Goal: Check status: Check status

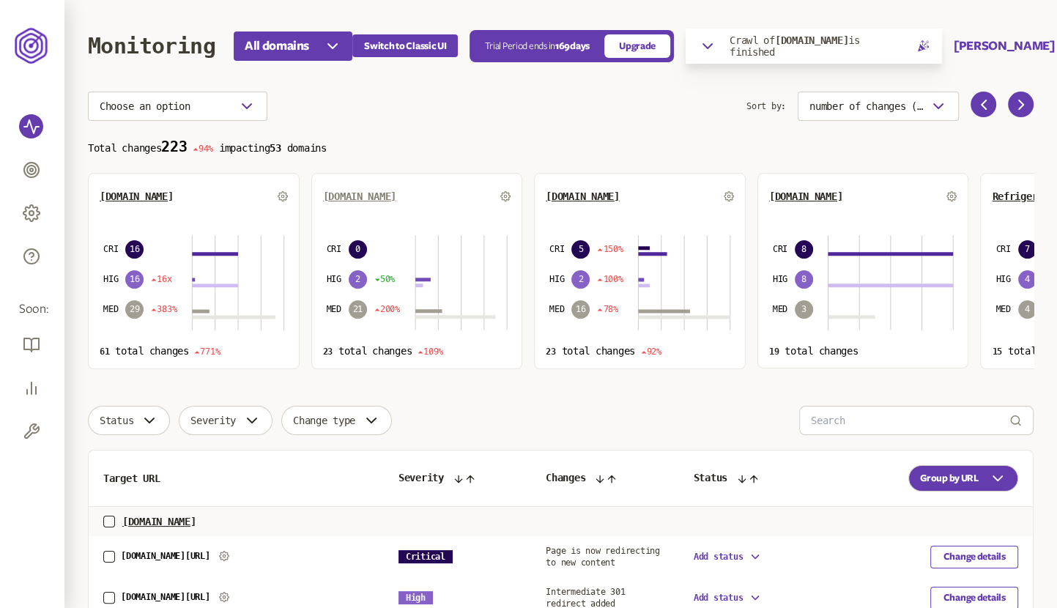
click at [344, 196] on span "[DOMAIN_NAME]" at bounding box center [359, 196] width 73 height 12
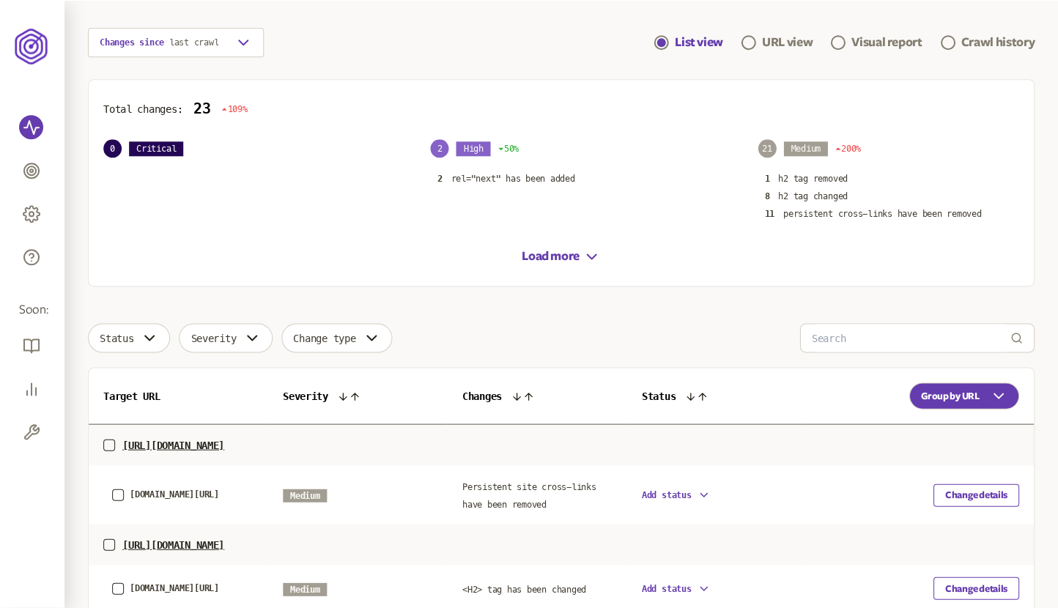
scroll to position [142, 0]
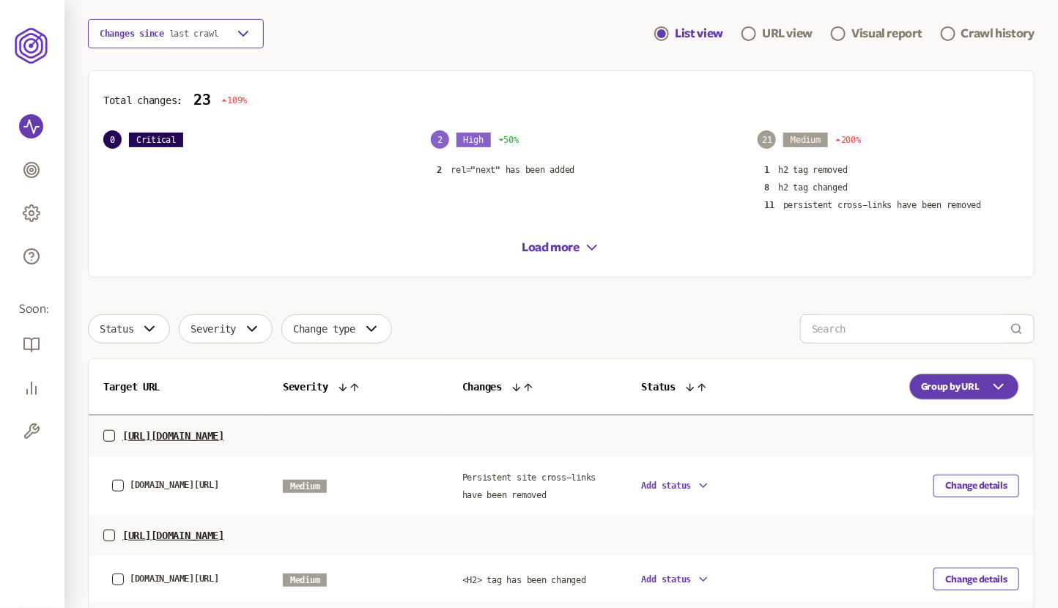
click at [233, 29] on button "Changes since last crawl" at bounding box center [176, 33] width 176 height 29
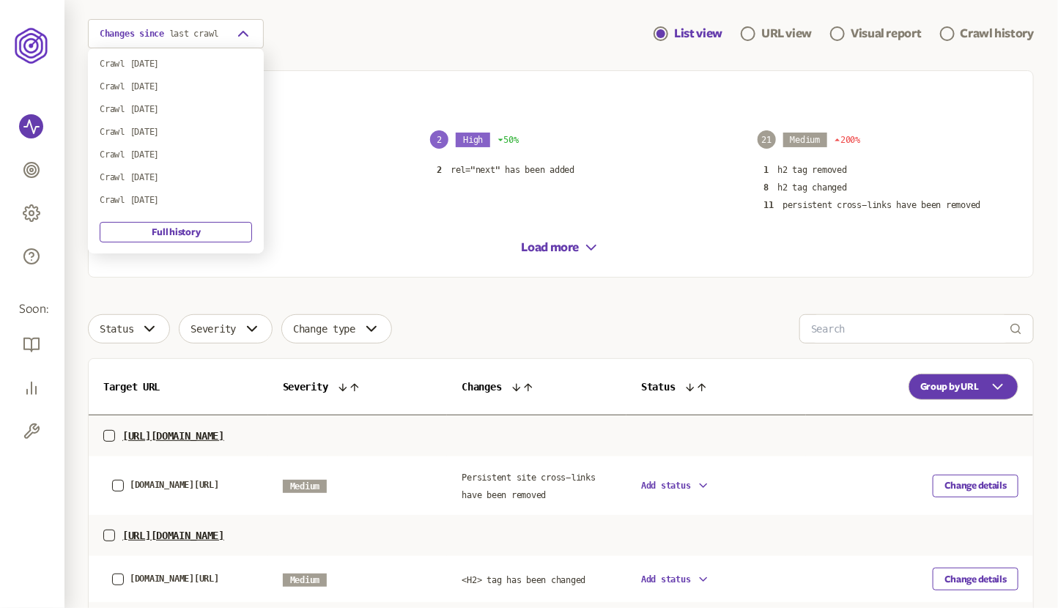
scroll to position [11, 0]
click at [179, 181] on div "Changes since last crawl Crawl [DATE] Crawl [DATE] Crawl [DATE] Crawl [DATE] Cr…" at bounding box center [176, 150] width 176 height 205
click at [152, 166] on div "Crawl [DATE]" at bounding box center [176, 167] width 152 height 12
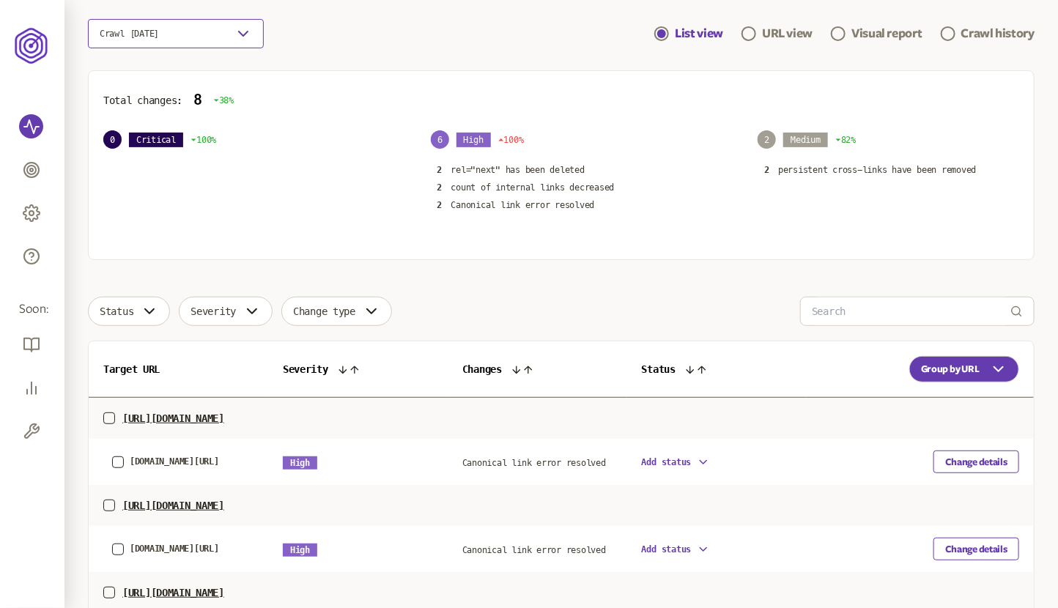
click at [209, 40] on button "Crawl [DATE]" at bounding box center [176, 33] width 176 height 29
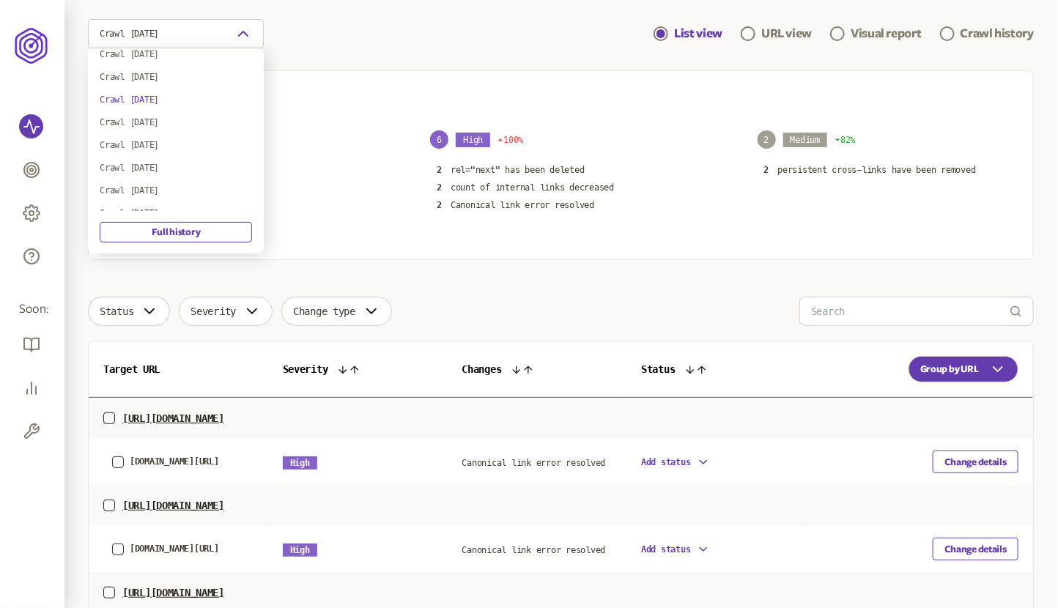
scroll to position [149, 0]
click at [168, 115] on div "Crawl [DATE]" at bounding box center [176, 121] width 152 height 12
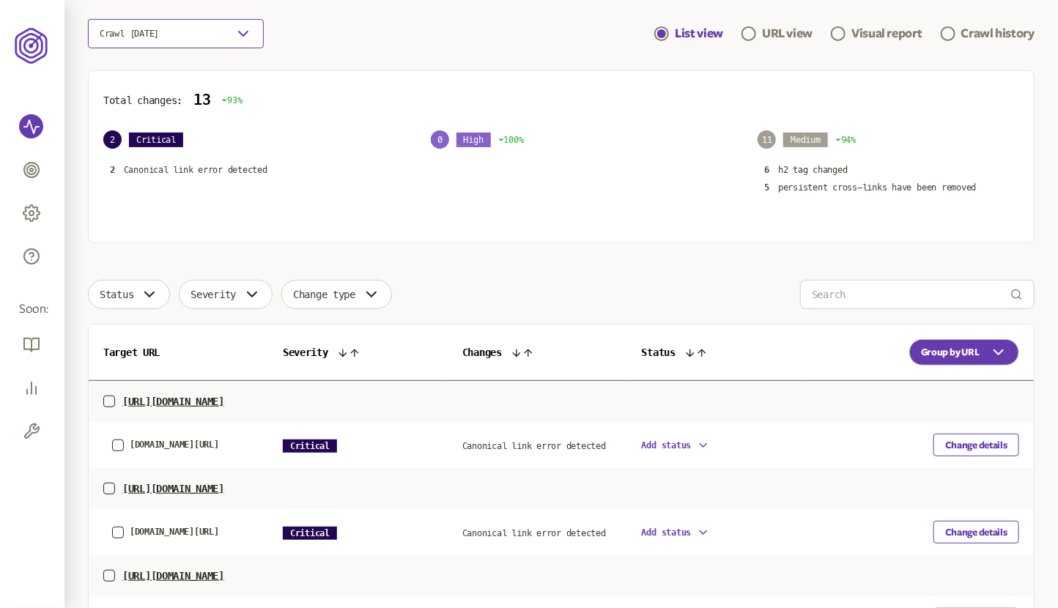
click at [209, 30] on button "Crawl [DATE]" at bounding box center [176, 33] width 176 height 29
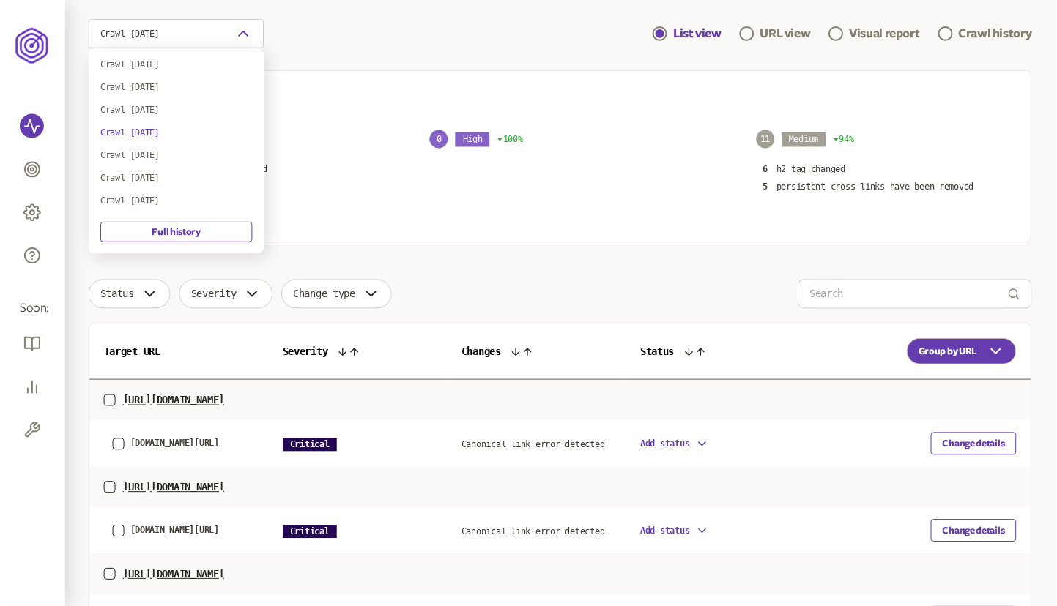
scroll to position [135, 0]
click at [168, 92] on div "Crawl [DATE]" at bounding box center [176, 89] width 152 height 12
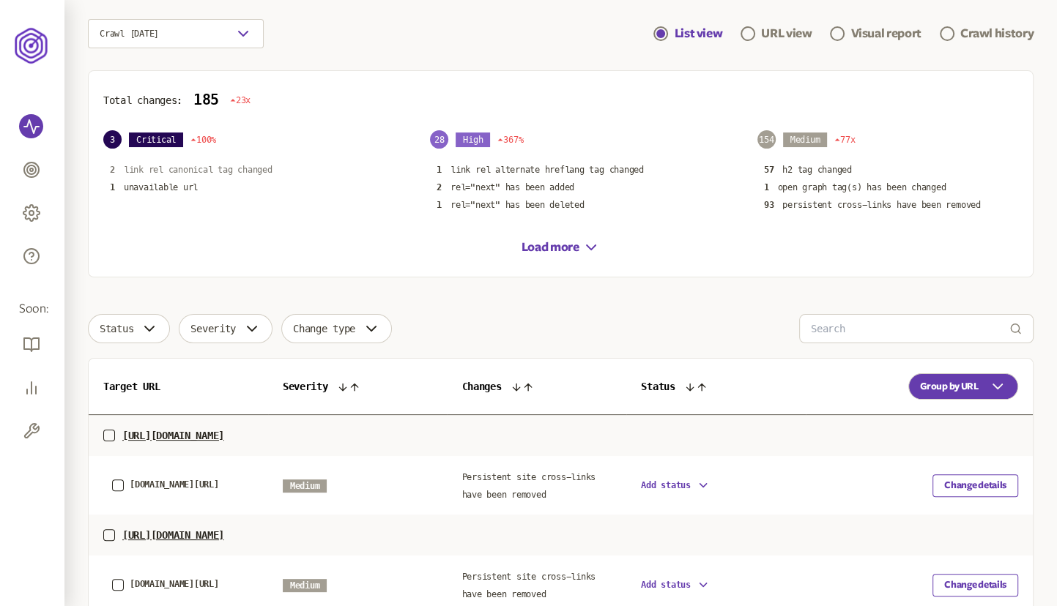
click at [187, 168] on p "link rel canonical tag changed" at bounding box center [198, 170] width 149 height 12
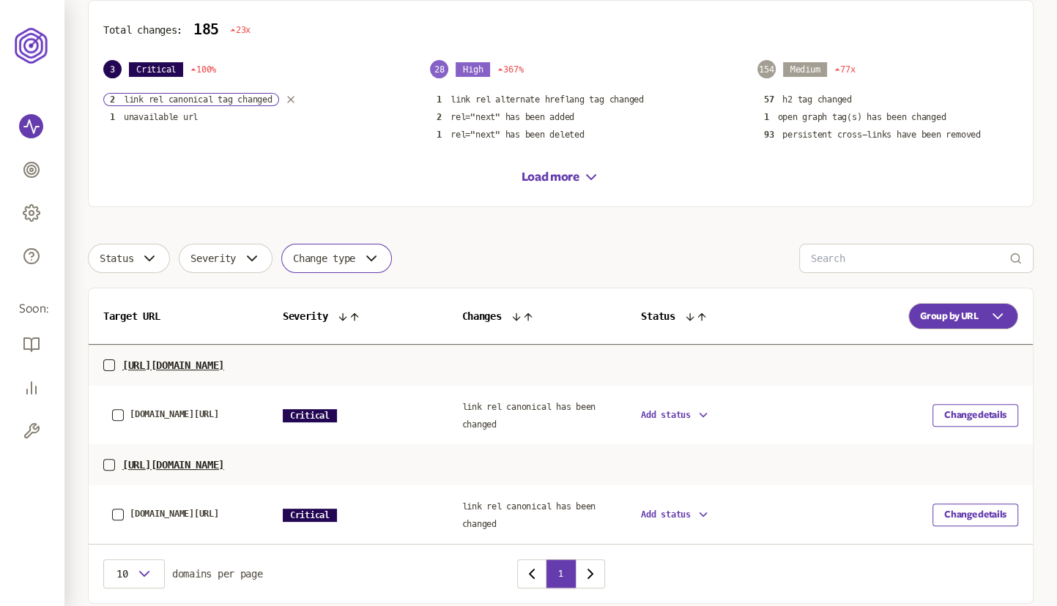
scroll to position [267, 0]
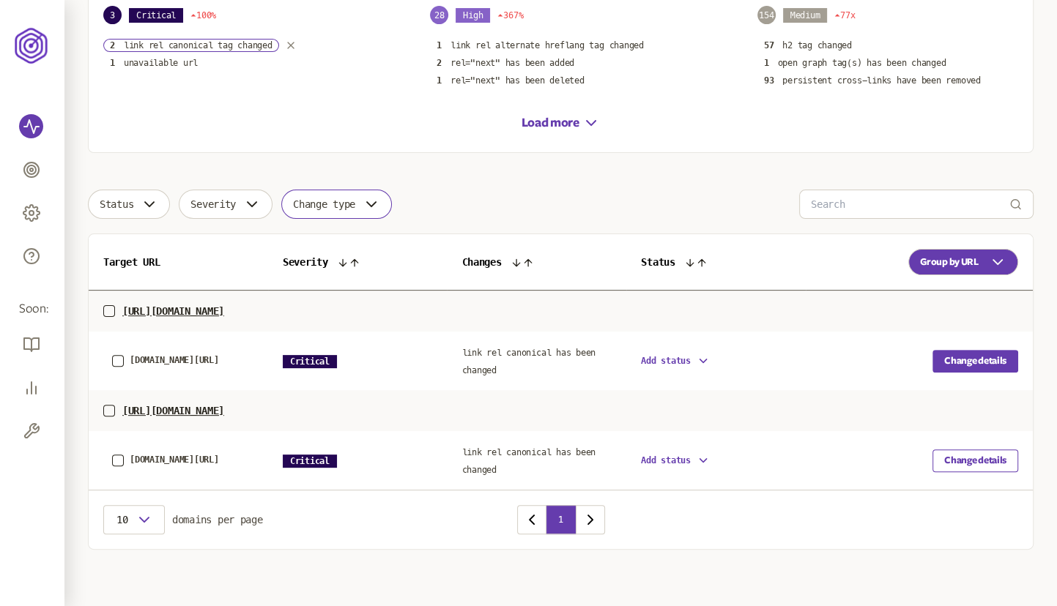
click at [945, 360] on button "Change details" at bounding box center [975, 361] width 86 height 23
